Goal: Information Seeking & Learning: Learn about a topic

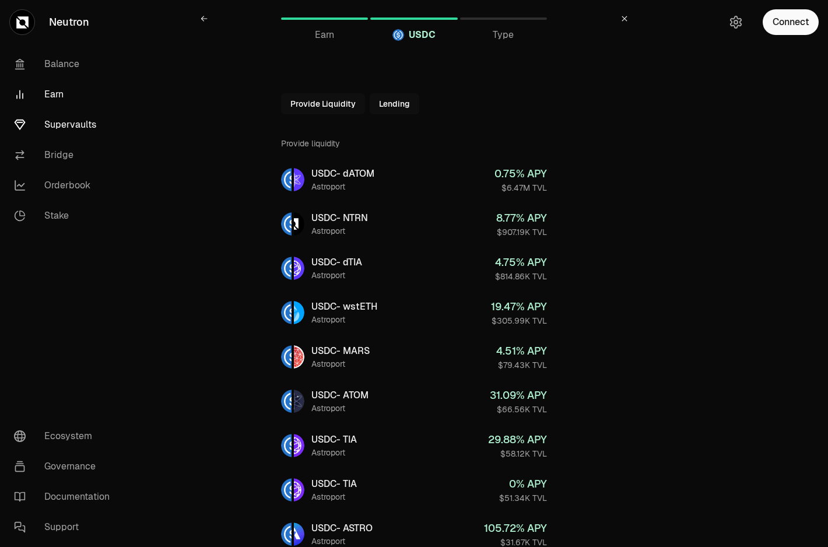
click at [73, 114] on link "Supervaults" at bounding box center [65, 125] width 121 height 30
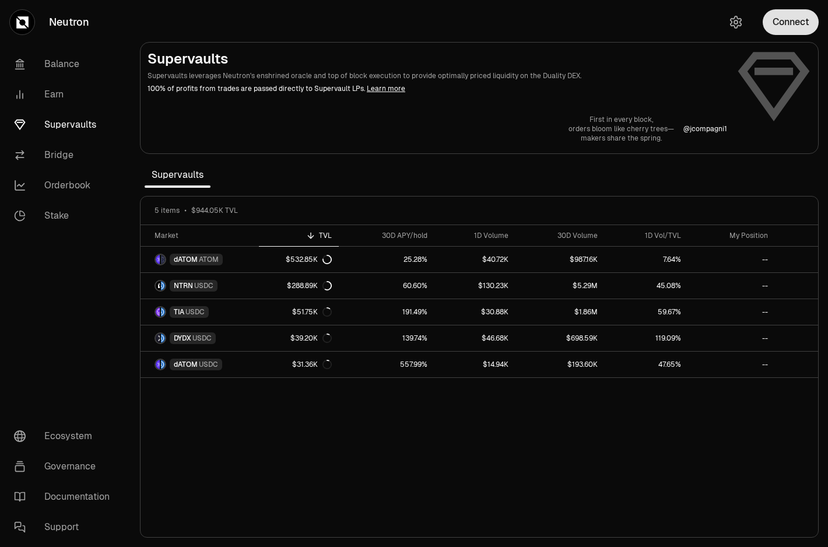
click at [793, 24] on button "Connect" at bounding box center [791, 22] width 56 height 26
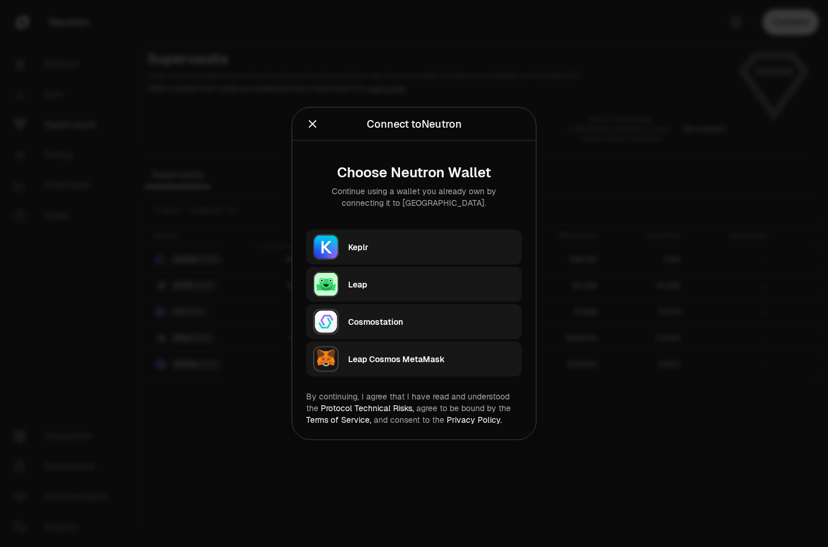
click at [443, 251] on div "Keplr" at bounding box center [431, 247] width 167 height 12
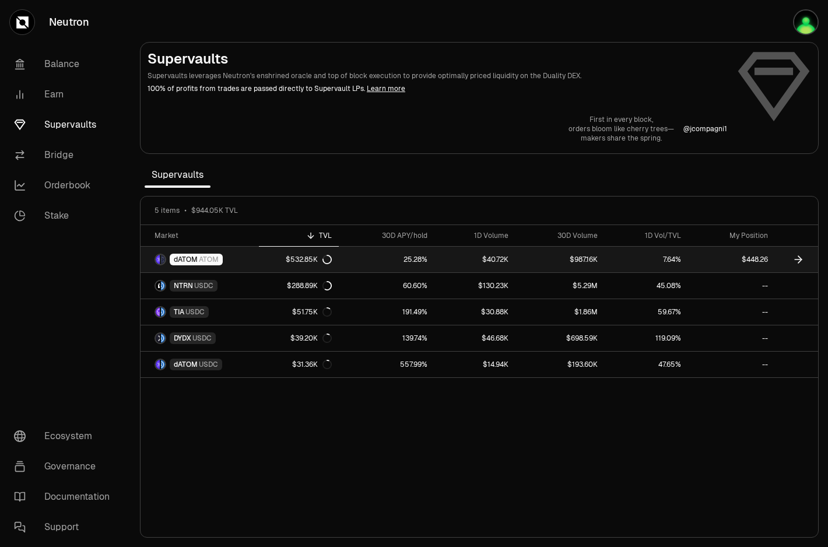
click at [692, 260] on link "$448.26" at bounding box center [731, 260] width 87 height 26
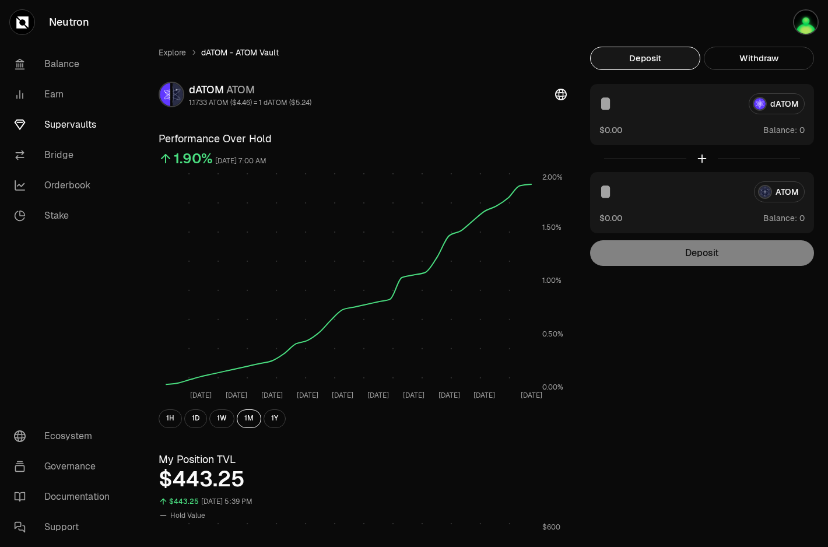
click at [221, 429] on div "Explore dATOM - ATOM Vault dATOM ATOM 1.1733 ATOM ($4.46) = 1 dATOM ($5.24) Per…" at bounding box center [363, 555] width 436 height 1017
click at [221, 425] on button "1W" at bounding box center [221, 418] width 25 height 19
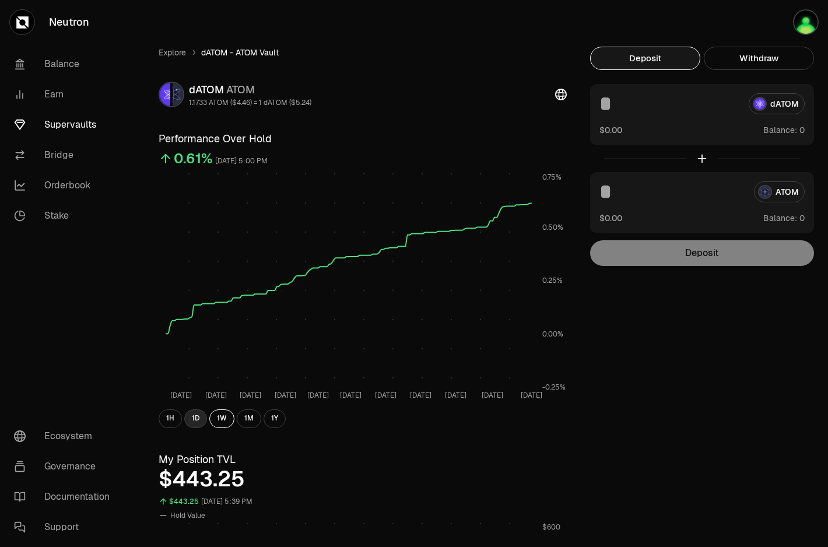
click at [196, 419] on button "1D" at bounding box center [195, 418] width 23 height 19
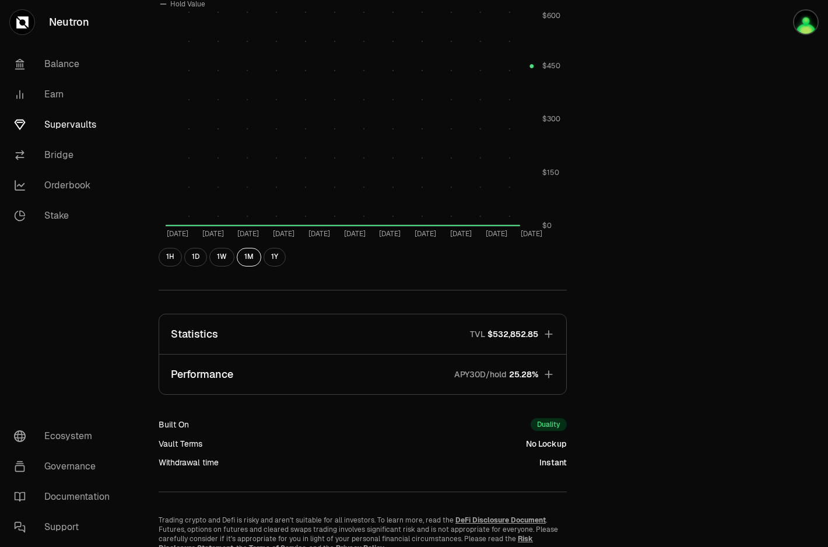
scroll to position [512, 0]
click at [539, 385] on button "Performance APY30D/hold 25.28%" at bounding box center [362, 373] width 407 height 40
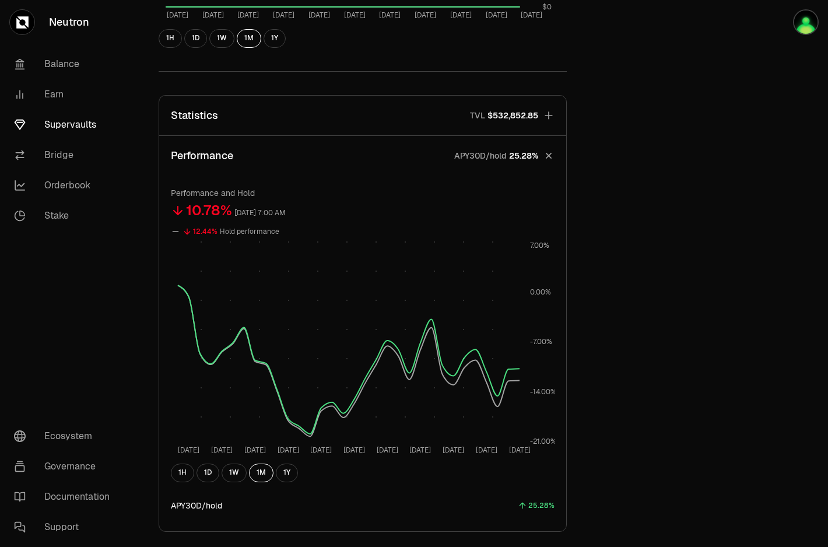
scroll to position [732, 0]
click at [538, 164] on button "Performance APY30D/hold 25.28%" at bounding box center [362, 154] width 407 height 40
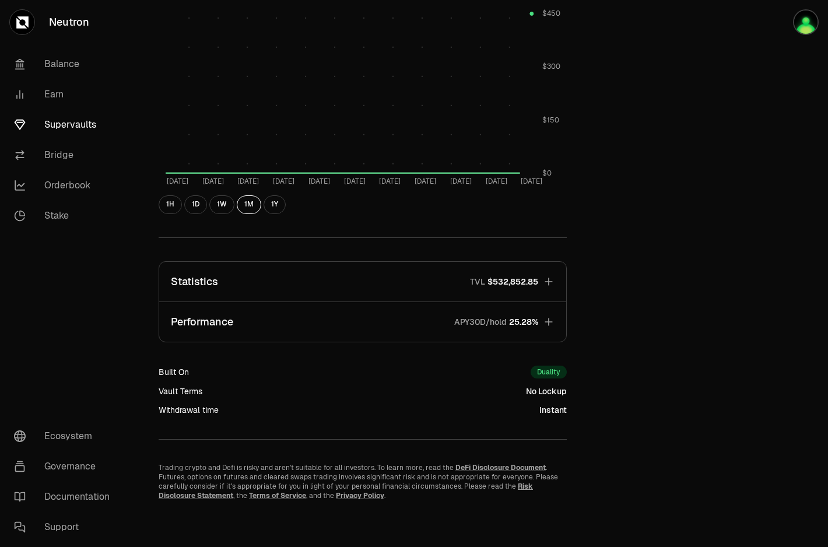
scroll to position [563, 0]
click at [83, 73] on link "Balance" at bounding box center [65, 64] width 121 height 30
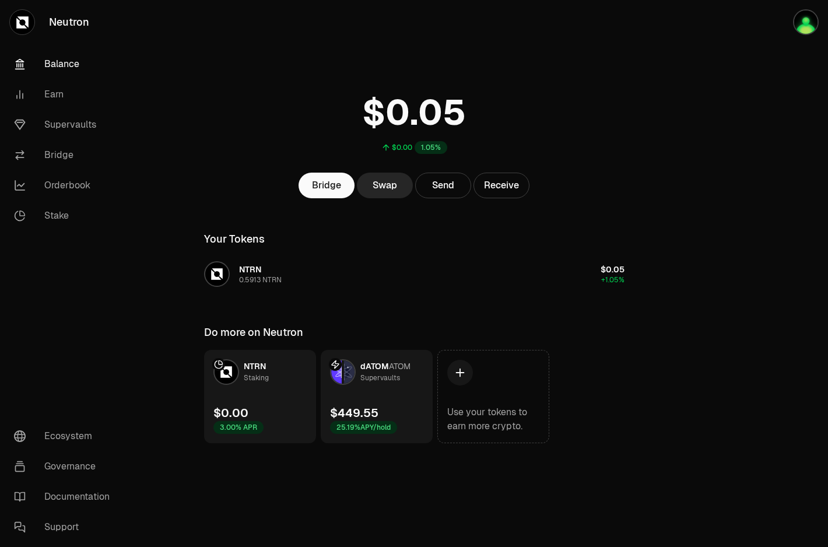
click at [365, 395] on link "dATOM ATOM Supervaults $449.55 25.19% APY/hold" at bounding box center [377, 396] width 112 height 93
click at [344, 373] on img at bounding box center [349, 371] width 10 height 23
click at [379, 375] on div "Supervaults" at bounding box center [380, 378] width 40 height 12
click at [401, 423] on link "dATOM ATOM Supervaults $449.55 25.19% APY/hold" at bounding box center [377, 396] width 112 height 93
click at [373, 424] on div "25.19% APY/hold" at bounding box center [363, 427] width 67 height 13
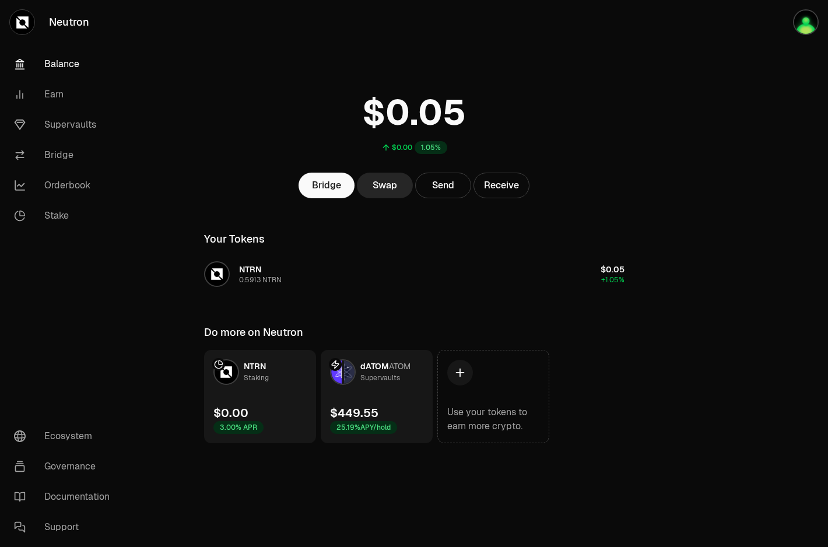
click at [264, 419] on link "NTRN Staking $0.00 3.00% APR" at bounding box center [260, 396] width 112 height 93
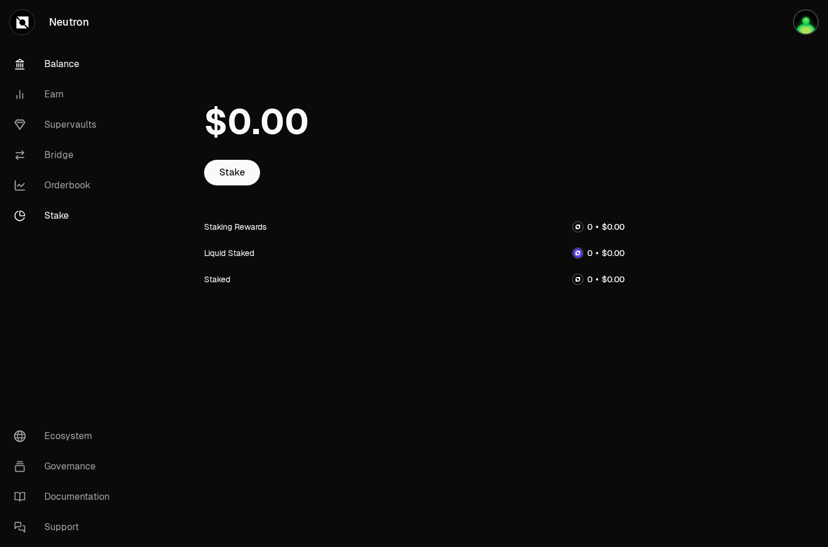
click at [37, 66] on link "Balance" at bounding box center [65, 64] width 121 height 30
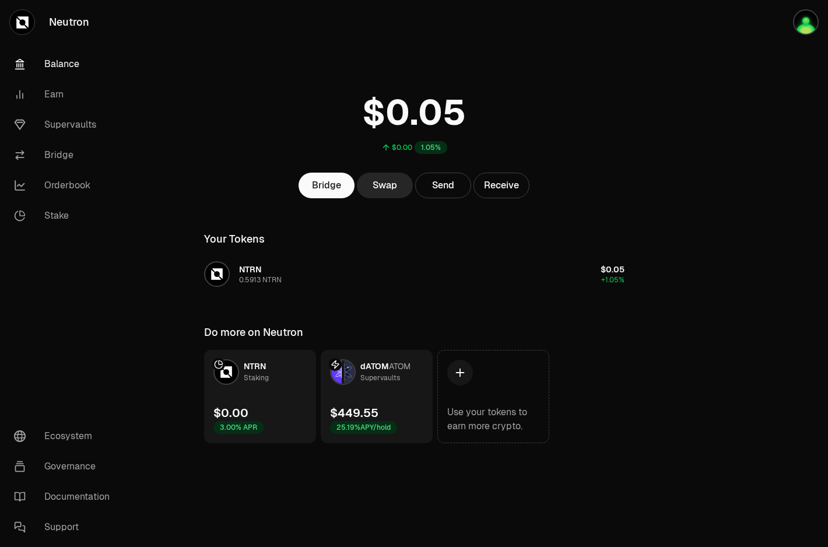
click at [377, 418] on div "$449.55" at bounding box center [354, 413] width 48 height 16
click at [391, 405] on div "$449.55 25.19% APY/hold" at bounding box center [363, 419] width 67 height 29
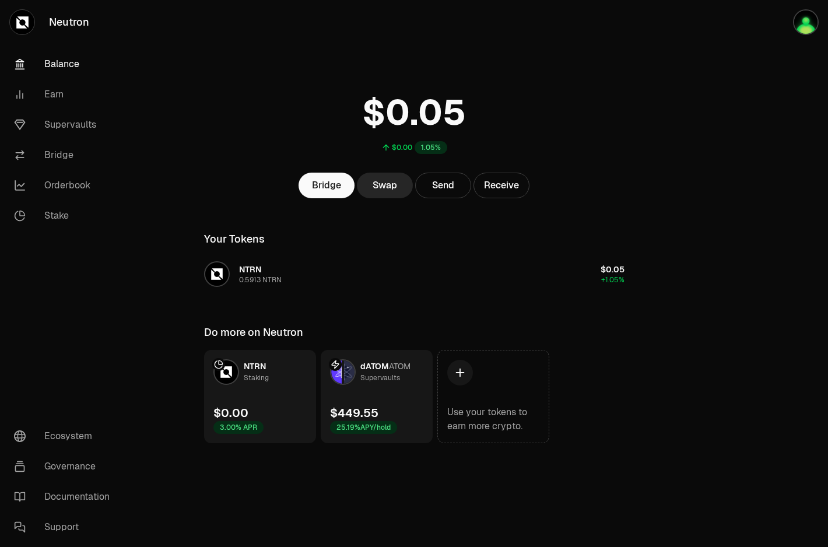
click at [391, 405] on div "$449.55 25.19% APY/hold" at bounding box center [363, 419] width 67 height 29
click at [391, 405] on div "$449.61 25.19% APY/hold" at bounding box center [363, 419] width 67 height 29
click at [275, 395] on link "NTRN Staking $0.00 3.00% APR" at bounding box center [260, 396] width 112 height 93
click at [417, 409] on link "dATOM ATOM Supervaults $449.61 25.19% APY/hold" at bounding box center [377, 396] width 112 height 93
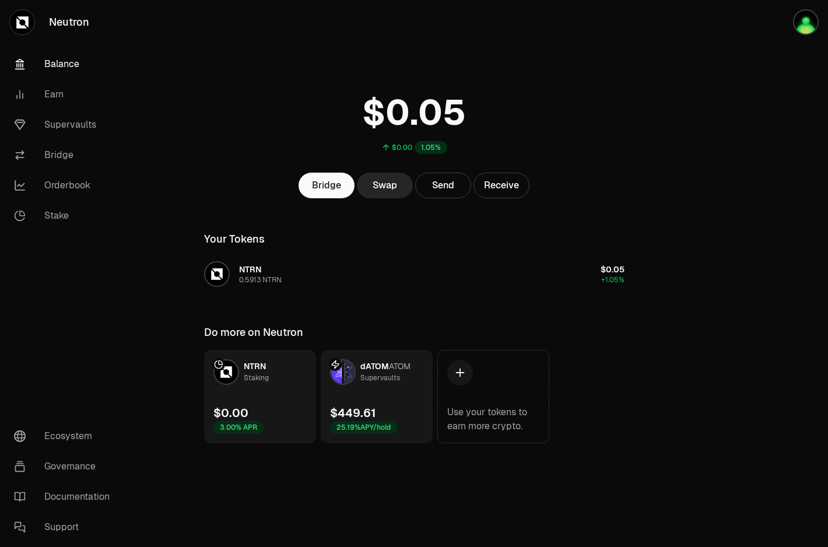
click at [417, 409] on link "dATOM ATOM Supervaults $449.61 25.19% APY/hold" at bounding box center [377, 396] width 112 height 93
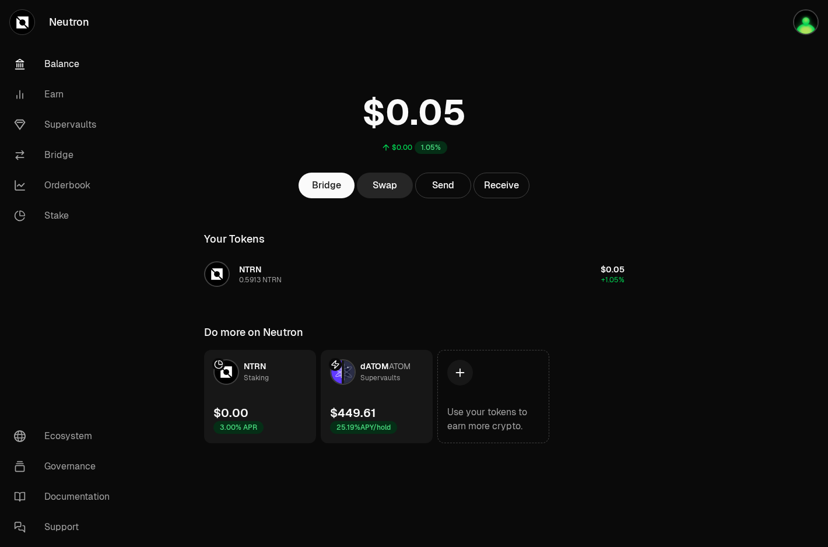
click at [417, 409] on link "dATOM ATOM Supervaults $449.61 25.19% APY/hold" at bounding box center [377, 396] width 112 height 93
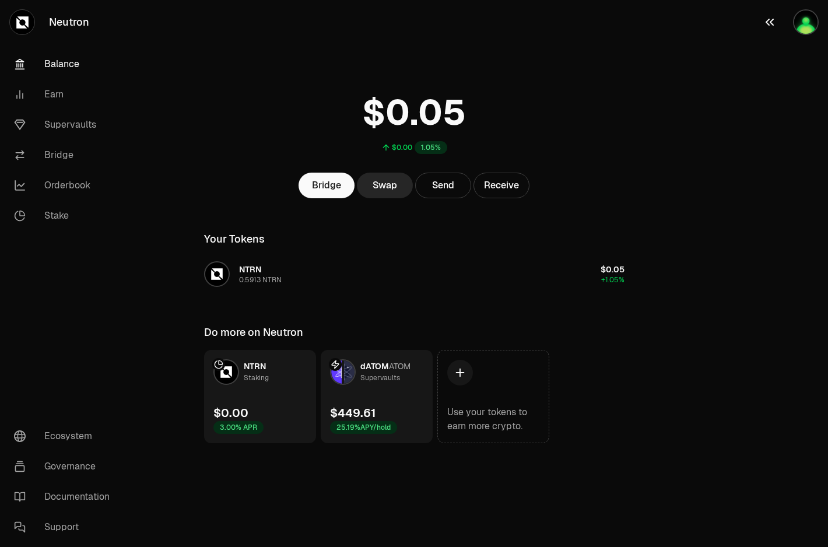
drag, startPoint x: 417, startPoint y: 409, endPoint x: 798, endPoint y: 0, distance: 558.9
click at [131, 0] on div "Neutron Balance Earn Supervaults Bridge Orderbook Stake Ecosystem Governance Do…" at bounding box center [479, 273] width 697 height 547
click at [406, 394] on link "dATOM ATOM Supervaults $449.61 25.19% APY/hold" at bounding box center [377, 396] width 112 height 93
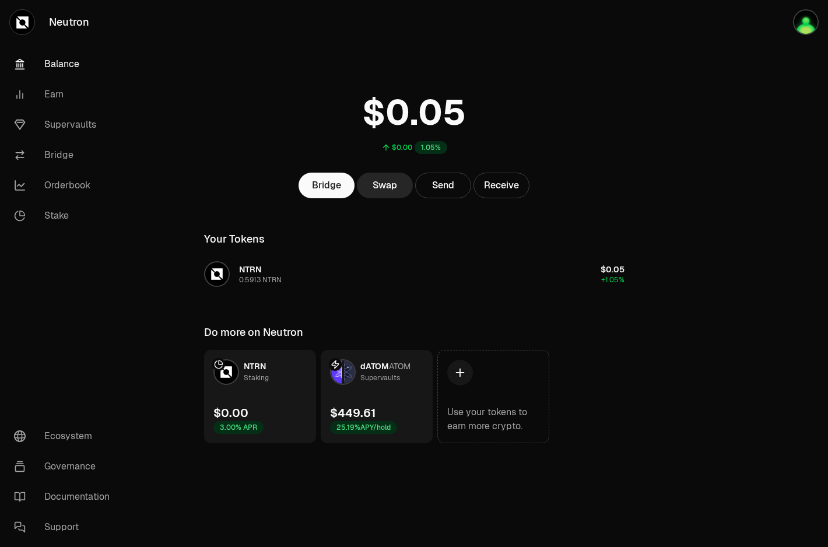
click at [268, 416] on link "NTRN Staking $0.00 3.00% APR" at bounding box center [260, 396] width 112 height 93
click at [399, 397] on link "dATOM ATOM Supervaults $449.61 25.19% APY/hold" at bounding box center [377, 396] width 112 height 93
click at [376, 394] on link "dATOM ATOM Supervaults $449.78 25.19% APY/hold" at bounding box center [377, 396] width 112 height 93
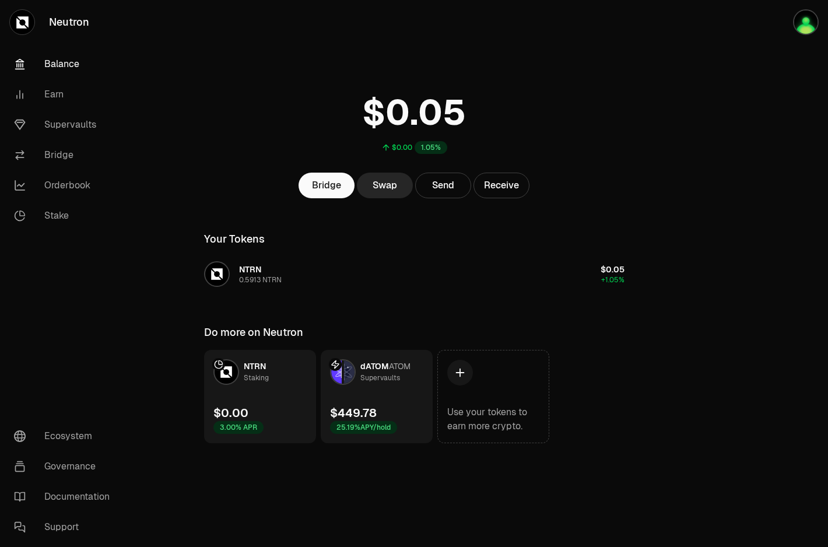
click at [376, 394] on link "dATOM ATOM Supervaults $449.78 25.19% APY/hold" at bounding box center [377, 396] width 112 height 93
click at [376, 394] on link "dATOM ATOM Supervaults $449.79 25.19% APY/hold" at bounding box center [377, 396] width 112 height 93
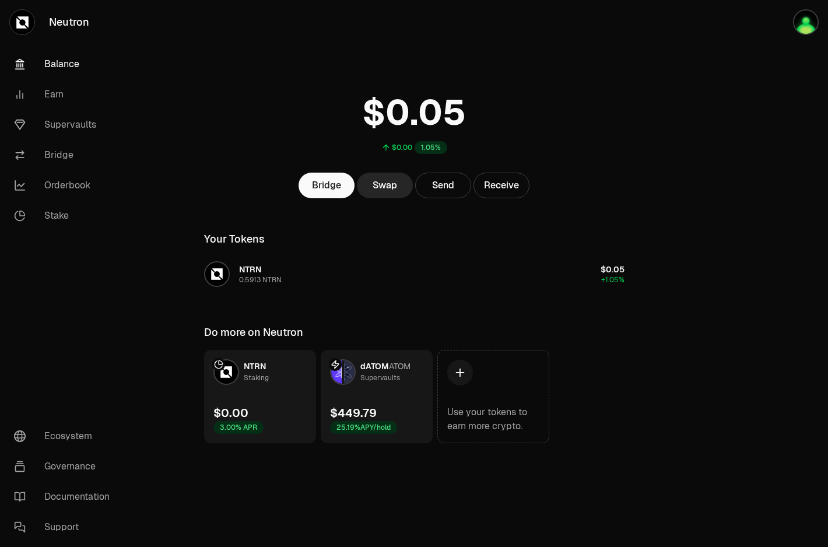
click at [376, 394] on link "dATOM ATOM Supervaults $449.79 25.19% APY/hold" at bounding box center [377, 396] width 112 height 93
click at [285, 402] on link "NTRN Staking $0.00 3.00% APR" at bounding box center [260, 396] width 112 height 93
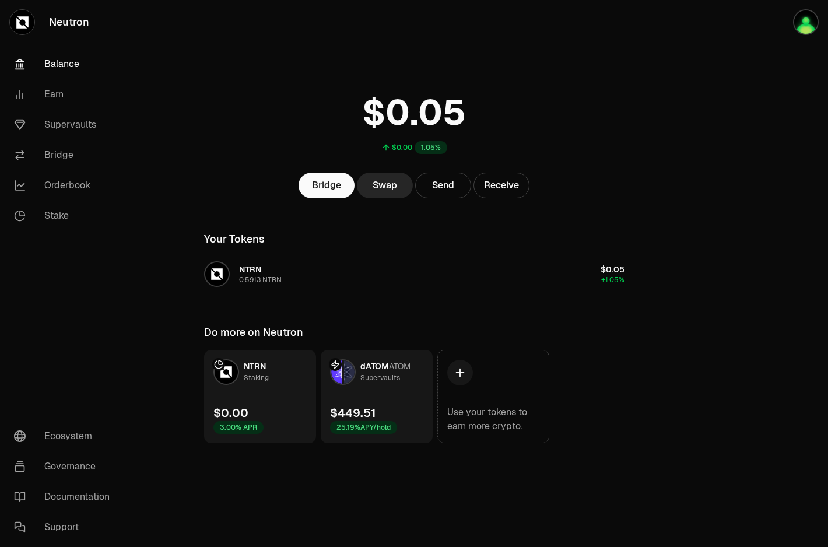
click at [386, 392] on link "dATOM ATOM Supervaults $449.51 25.19% APY/hold" at bounding box center [377, 396] width 112 height 93
click at [385, 392] on link "dATOM ATOM Supervaults $449.44 25.19% APY/hold" at bounding box center [377, 396] width 112 height 93
click at [86, 129] on link "Supervaults" at bounding box center [65, 125] width 121 height 30
